Goal: Information Seeking & Learning: Learn about a topic

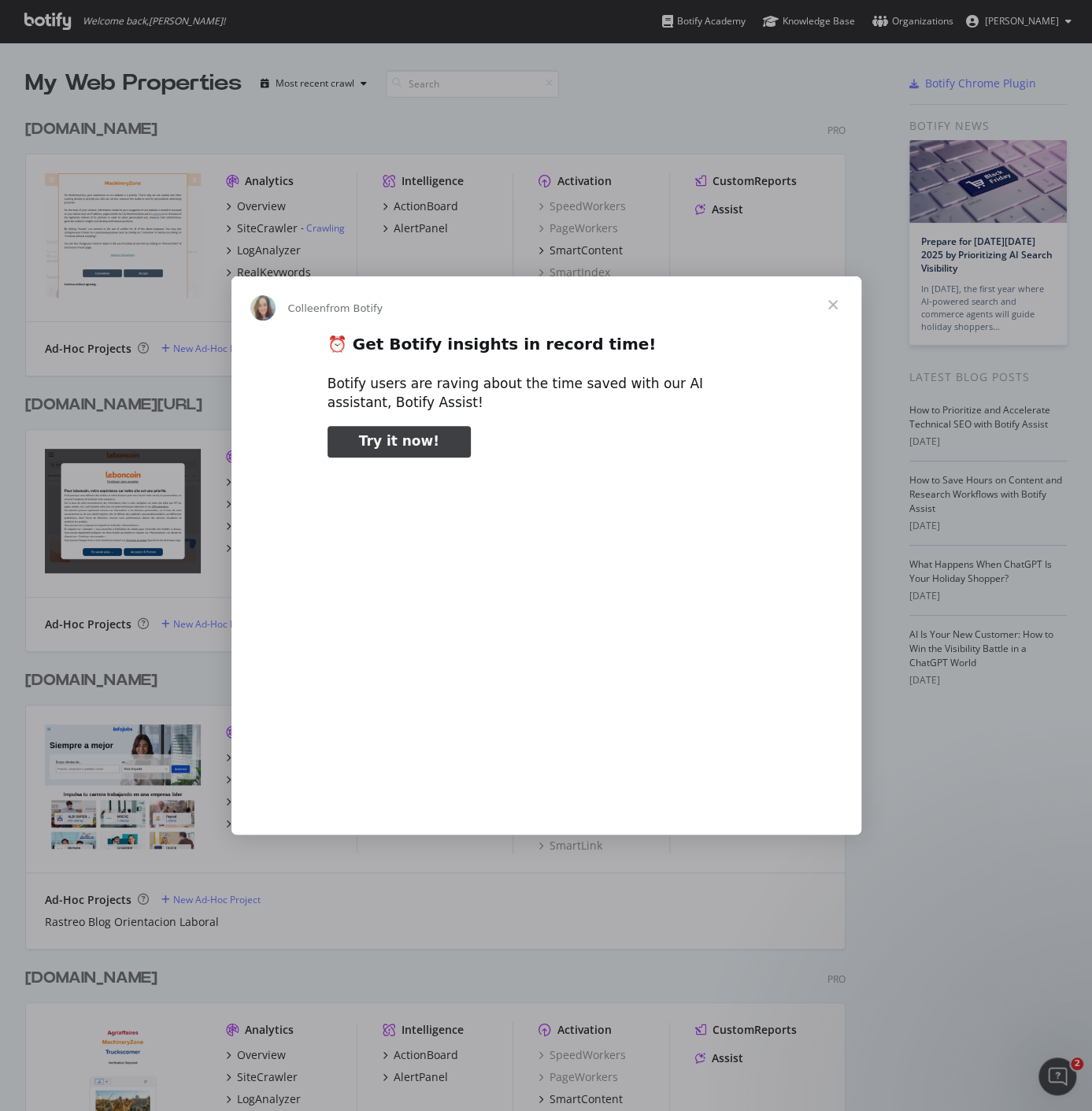
type input "3296666"
click at [832, 303] on span "Close" at bounding box center [833, 304] width 57 height 57
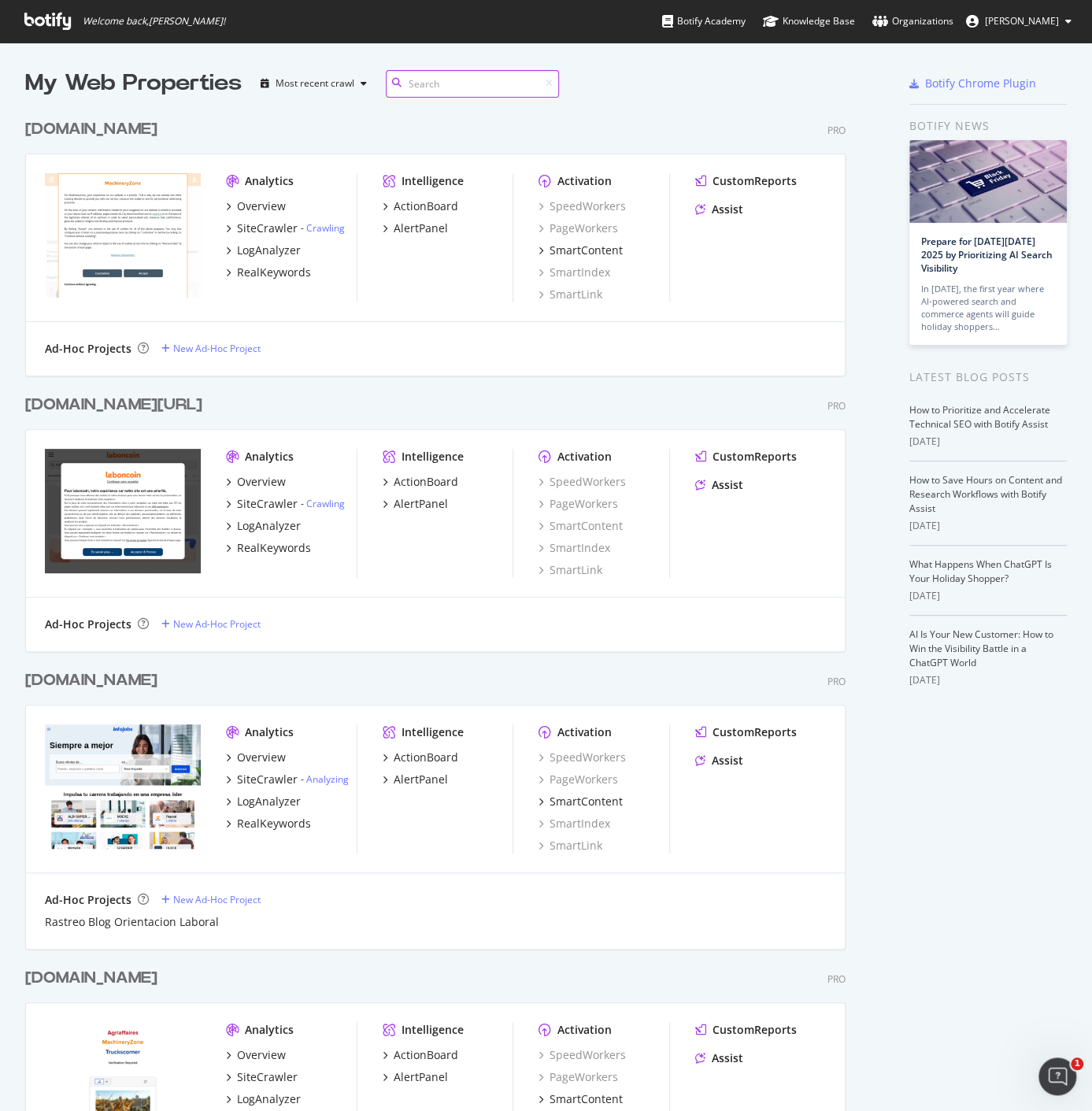
click at [423, 87] on input at bounding box center [472, 83] width 173 height 28
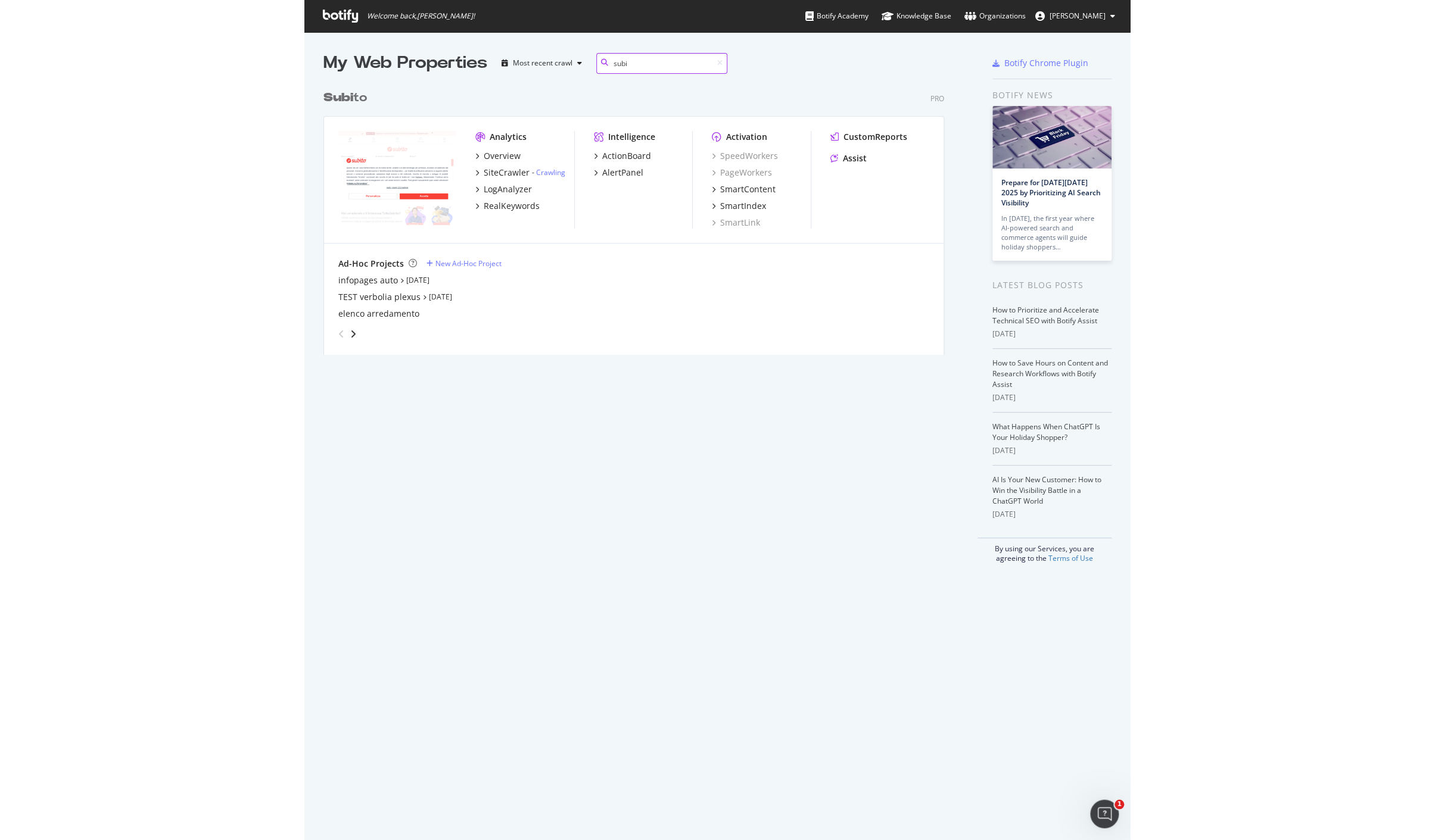
scroll to position [10, 10]
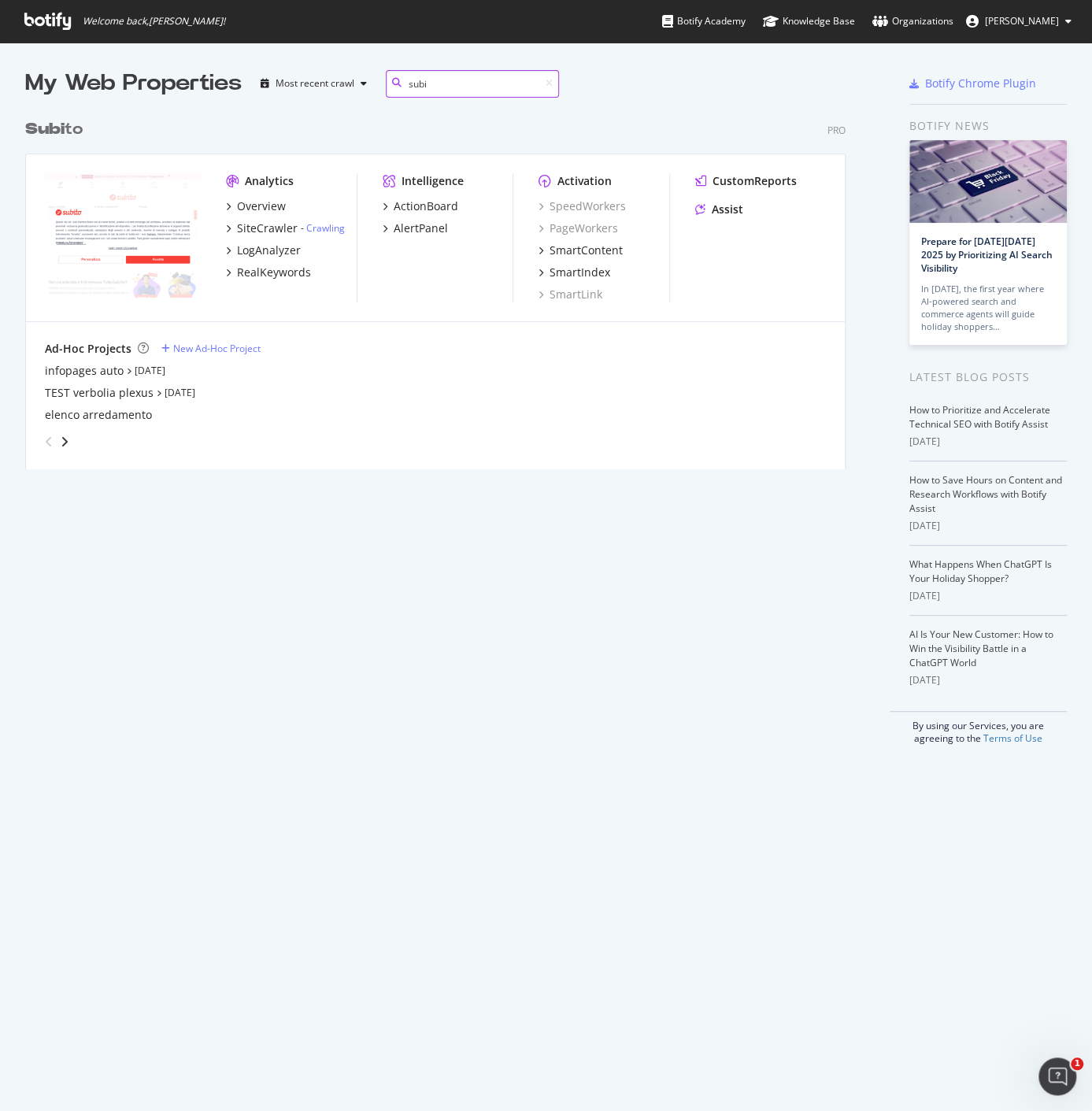
type input "subi"
click at [261, 194] on div "Analytics Overview SiteCrawler - Crawling LogAnalyzer RealKeywords" at bounding box center [291, 237] width 130 height 129
click at [261, 201] on div "Overview" at bounding box center [261, 206] width 49 height 15
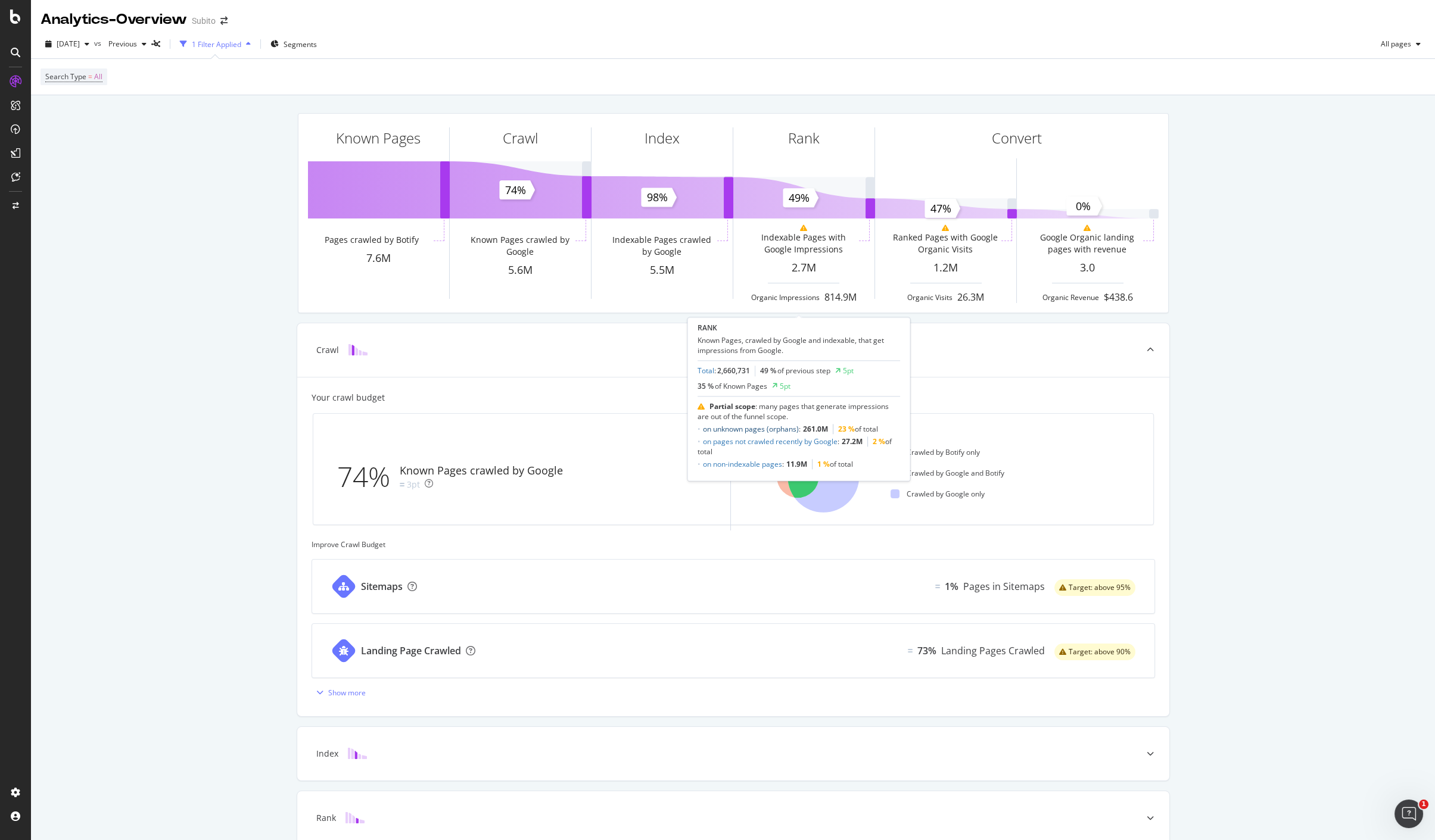
click at [781, 427] on link "on unknown pages (orphans)" at bounding box center [750, 429] width 96 height 10
